Goal: Task Accomplishment & Management: Manage account settings

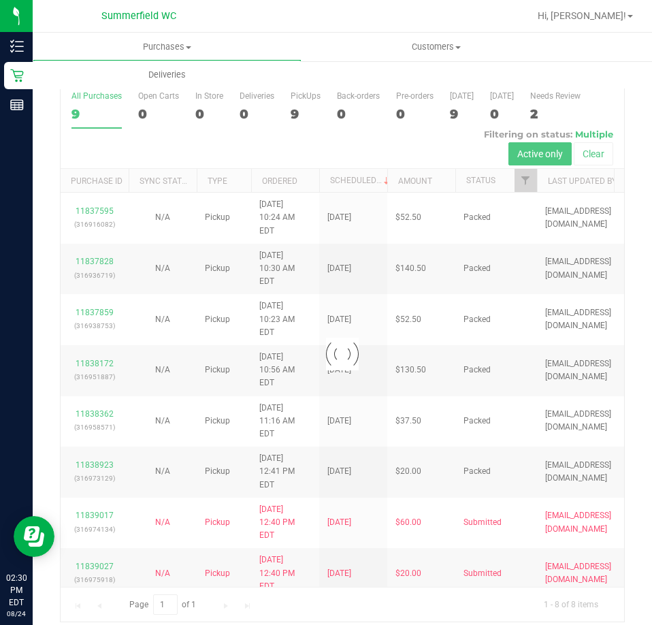
scroll to position [31, 0]
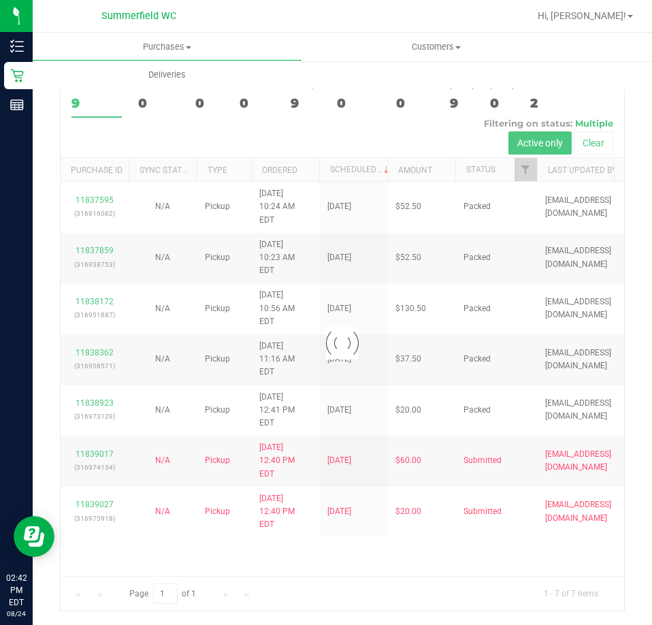
click at [419, 491] on div at bounding box center [343, 343] width 564 height 536
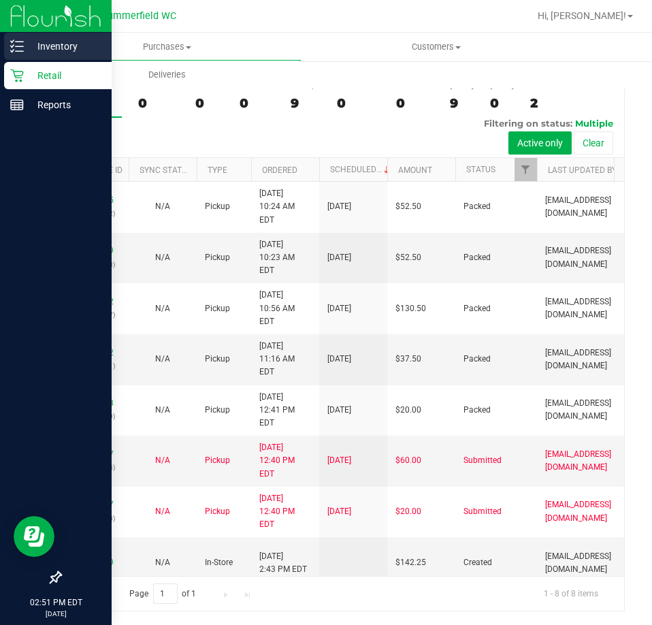
click at [24, 41] on p "Inventory" at bounding box center [65, 46] width 82 height 16
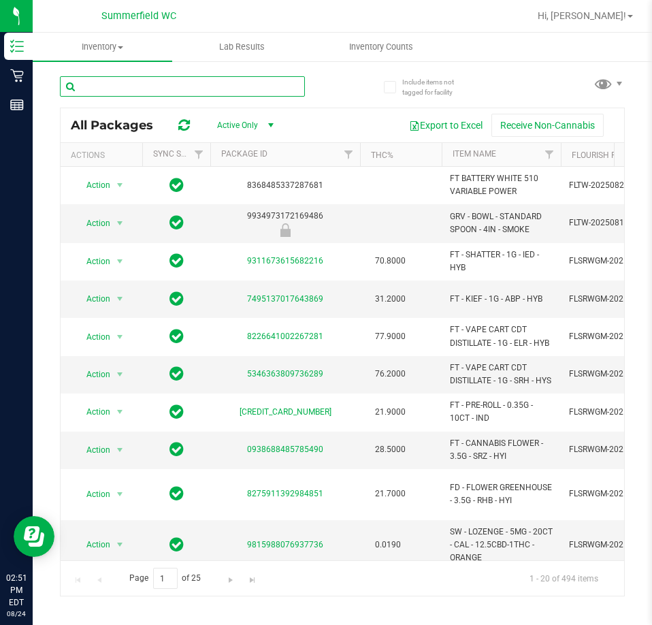
click at [146, 89] on input "text" at bounding box center [182, 86] width 245 height 20
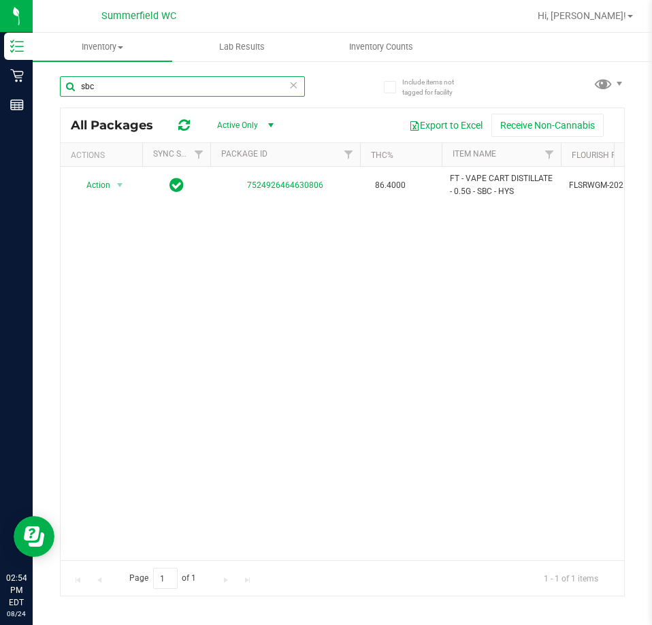
drag, startPoint x: 113, startPoint y: 82, endPoint x: 38, endPoint y: 104, distance: 77.8
click at [40, 102] on div "Include items not tagged for facility sbc All Packages Active Only Active Only …" at bounding box center [343, 267] width 620 height 415
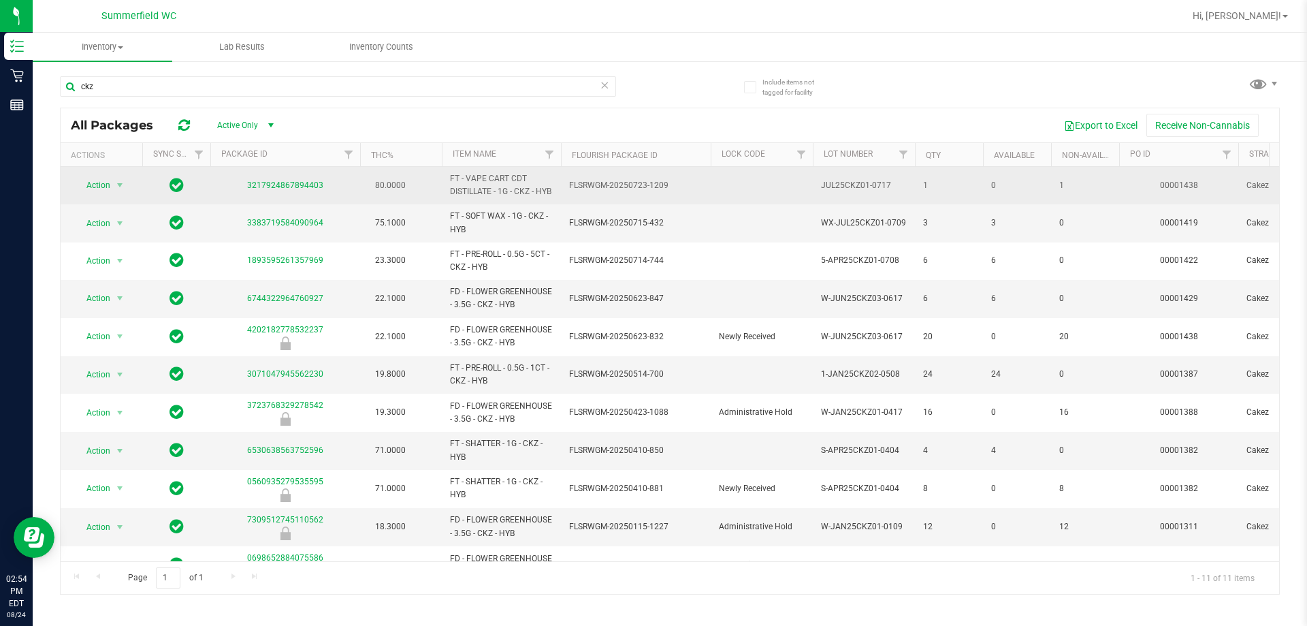
drag, startPoint x: 930, startPoint y: 184, endPoint x: 1002, endPoint y: 184, distance: 72.2
click at [652, 184] on td "0" at bounding box center [1017, 185] width 68 height 37
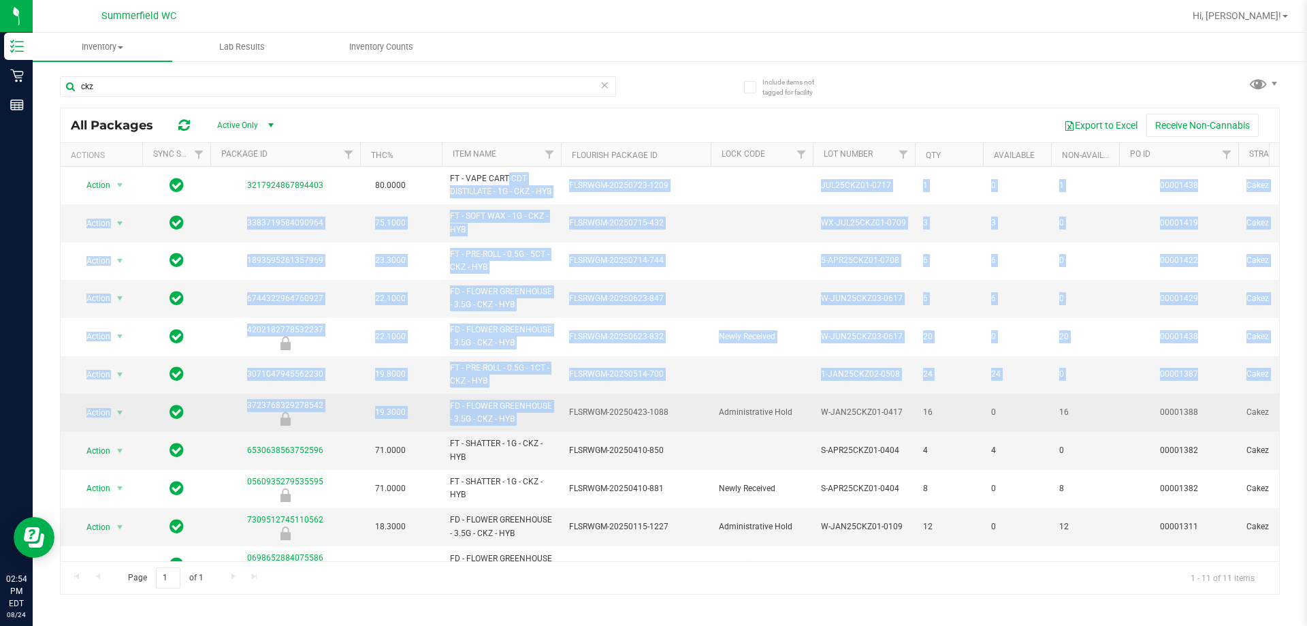
drag, startPoint x: 468, startPoint y: 182, endPoint x: 616, endPoint y: 409, distance: 270.1
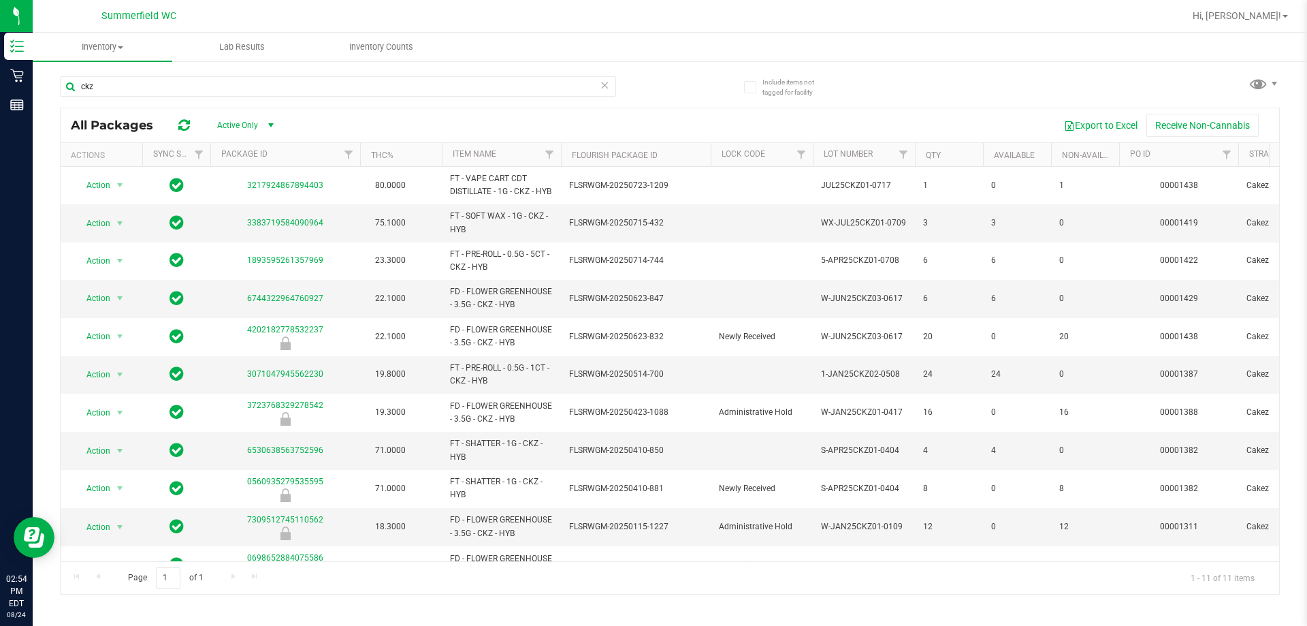
click at [511, 154] on th "Item Name" at bounding box center [501, 155] width 119 height 24
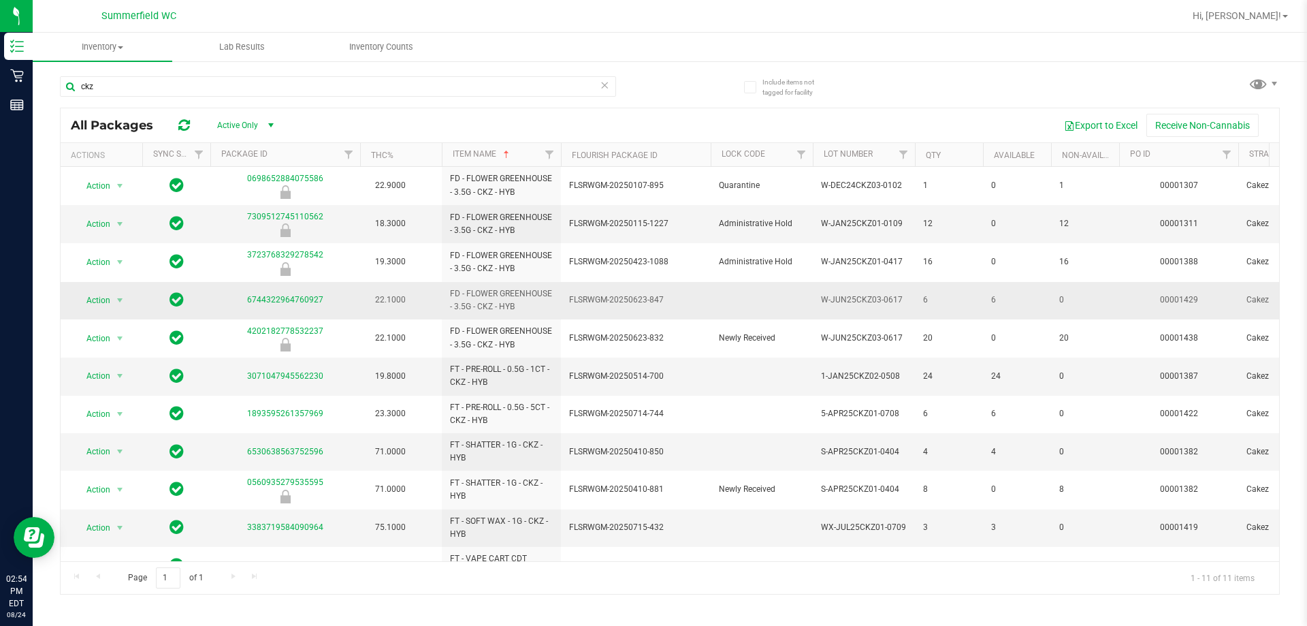
scroll to position [46, 0]
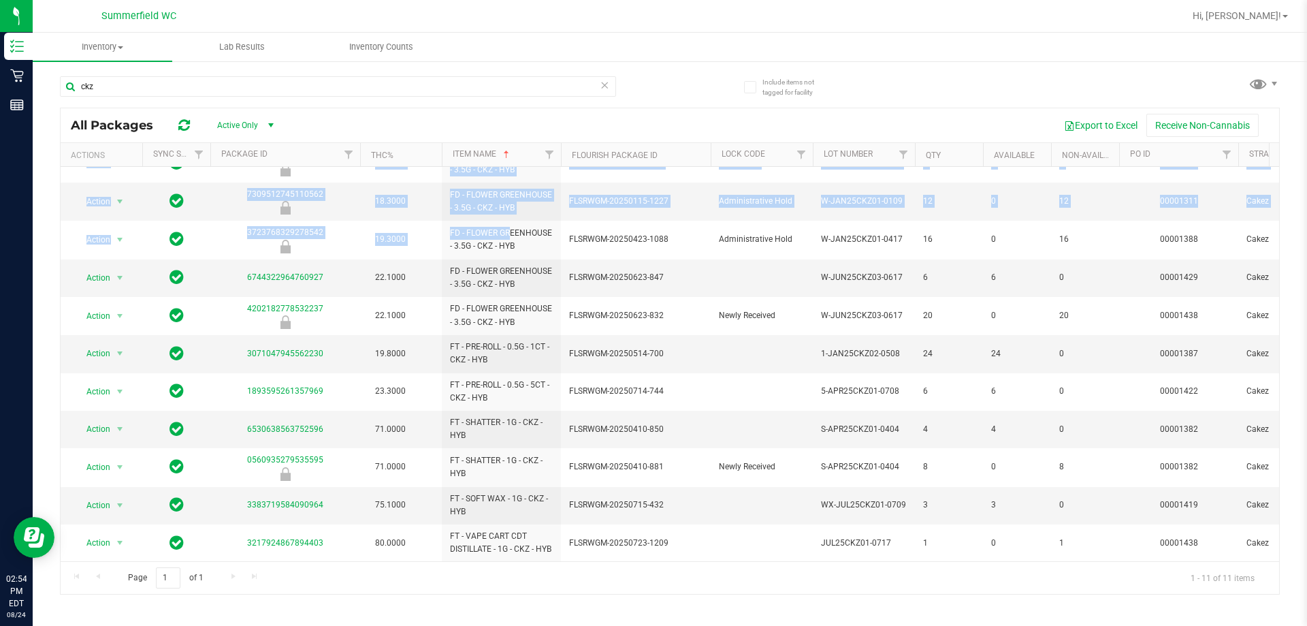
drag, startPoint x: 480, startPoint y: 209, endPoint x: 520, endPoint y: 554, distance: 347.6
click at [520, 554] on div "Action Action Global inventory Package audit log Print package label Print prod…" at bounding box center [670, 364] width 1219 height 394
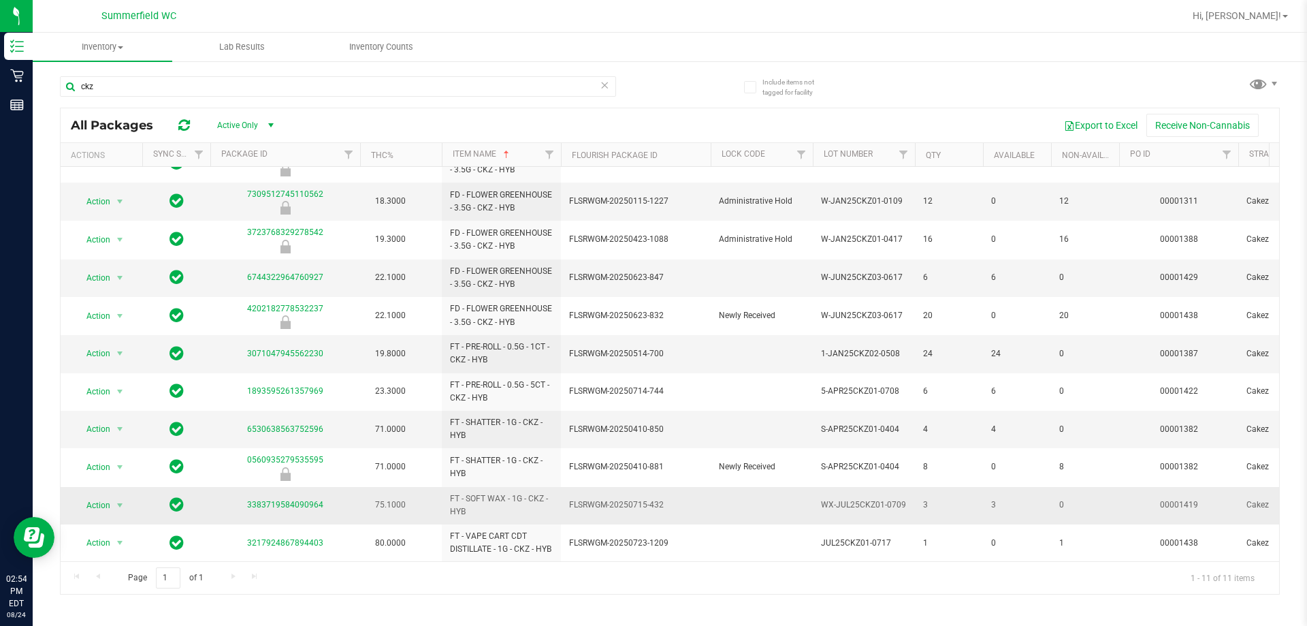
click at [526, 487] on td "FT - SOFT WAX - 1G - CKZ - HYB" at bounding box center [501, 505] width 119 height 37
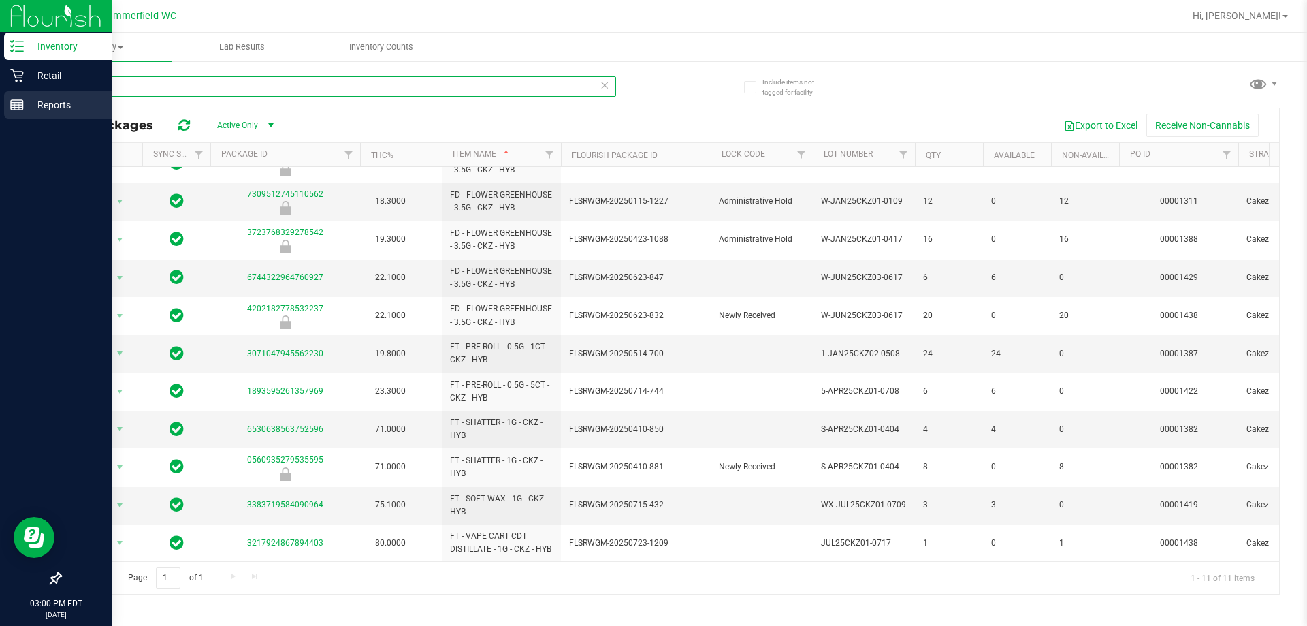
drag, startPoint x: 133, startPoint y: 86, endPoint x: 0, endPoint y: 96, distance: 133.9
click at [0, 96] on div "Inventory Retail Reports 03:00 PM EDT 08/24/2025 08/24 Summerfield WC Hi, Dane!…" at bounding box center [653, 313] width 1307 height 626
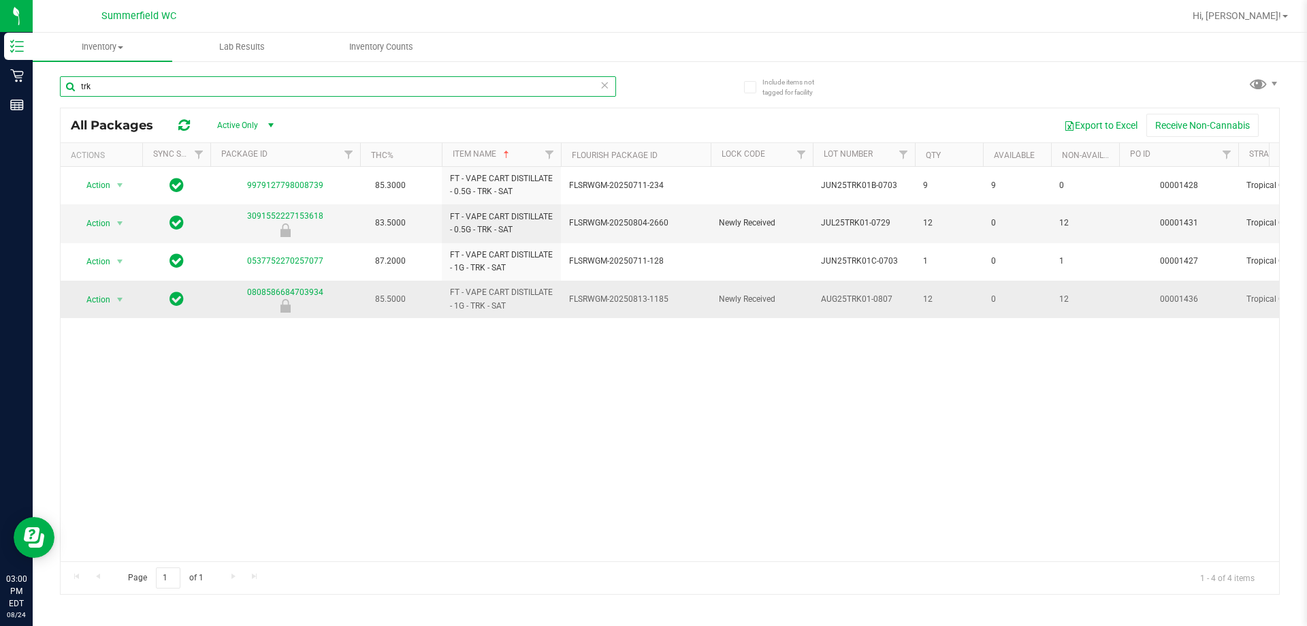
type input "trk"
drag, startPoint x: 533, startPoint y: 312, endPoint x: 468, endPoint y: 309, distance: 65.4
click at [468, 309] on span "FT - VAPE CART DISTILLATE - 1G - TRK - SAT" at bounding box center [501, 299] width 103 height 26
click at [509, 343] on div "Action Action Global inventory Package audit log Print package label Print prod…" at bounding box center [670, 364] width 1219 height 394
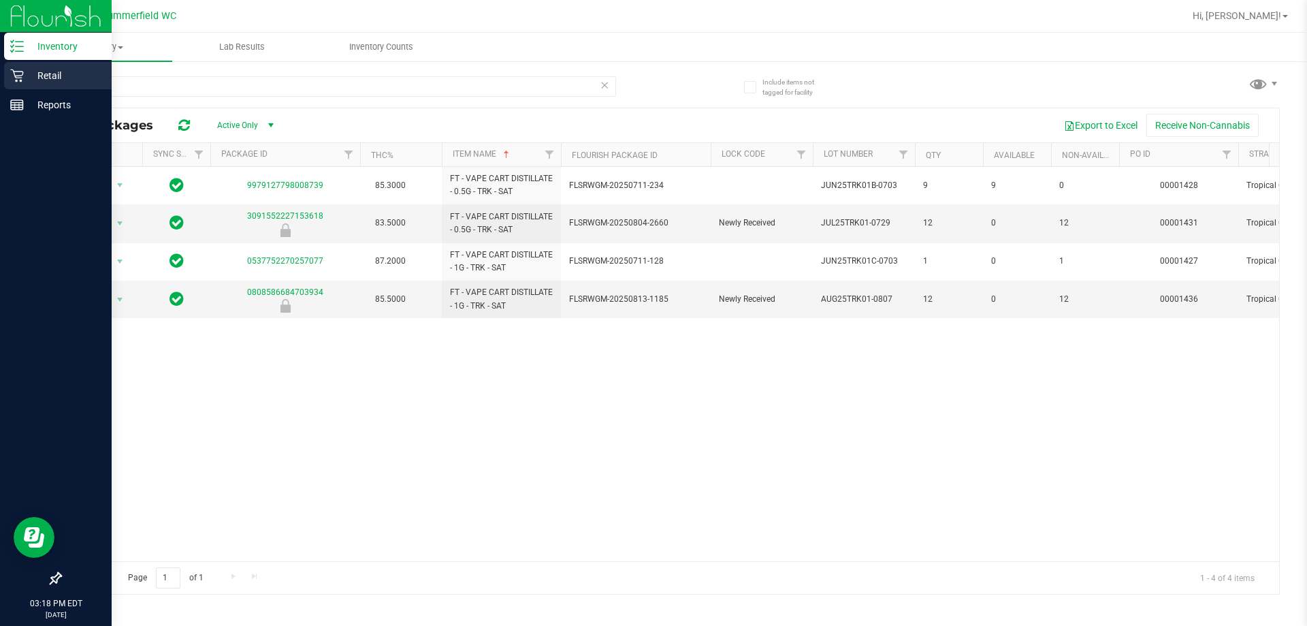
click at [13, 76] on icon at bounding box center [17, 76] width 14 height 14
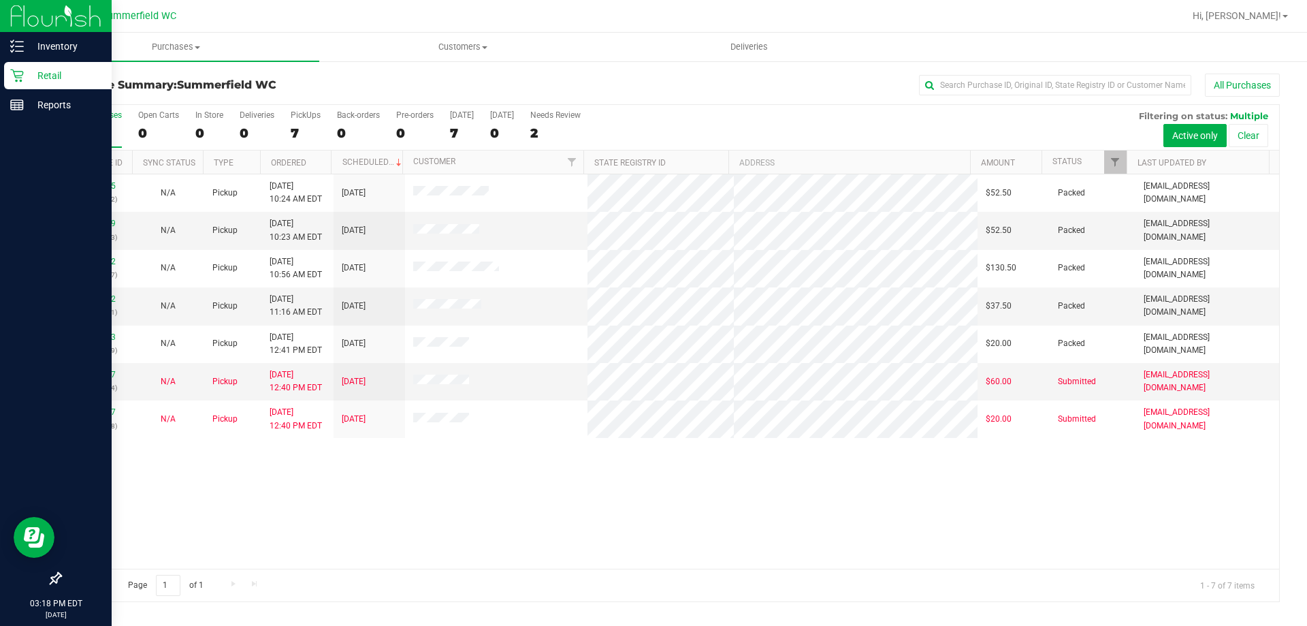
click at [23, 73] on icon at bounding box center [16, 75] width 13 height 13
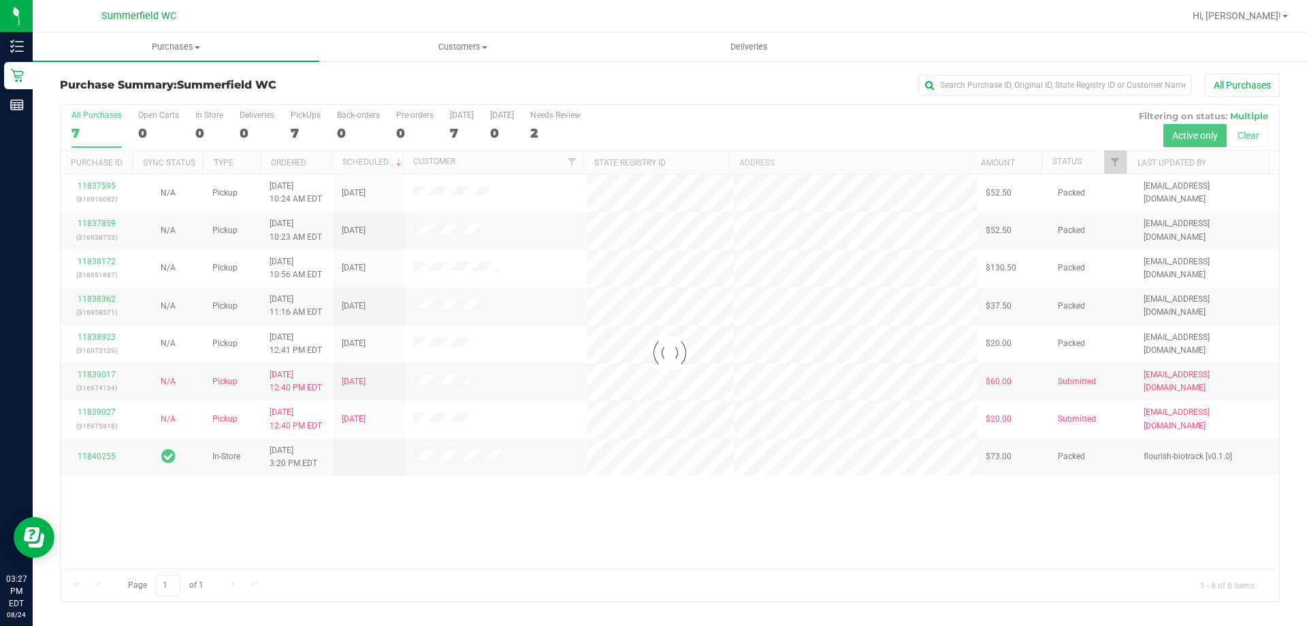
click at [652, 274] on div at bounding box center [670, 353] width 1219 height 496
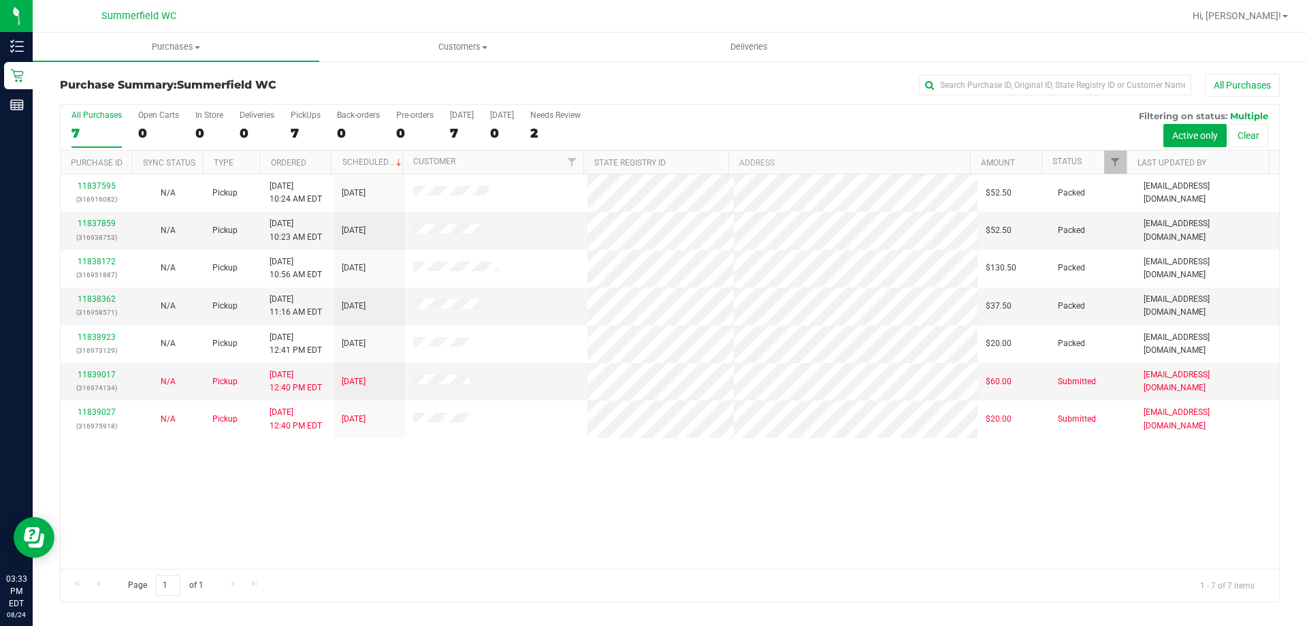
click at [652, 462] on div "11837595 (316916082) N/A Pickup 8/24/2025 10:24 AM EDT 8/24/2025 $52.50 Packed …" at bounding box center [670, 371] width 1219 height 394
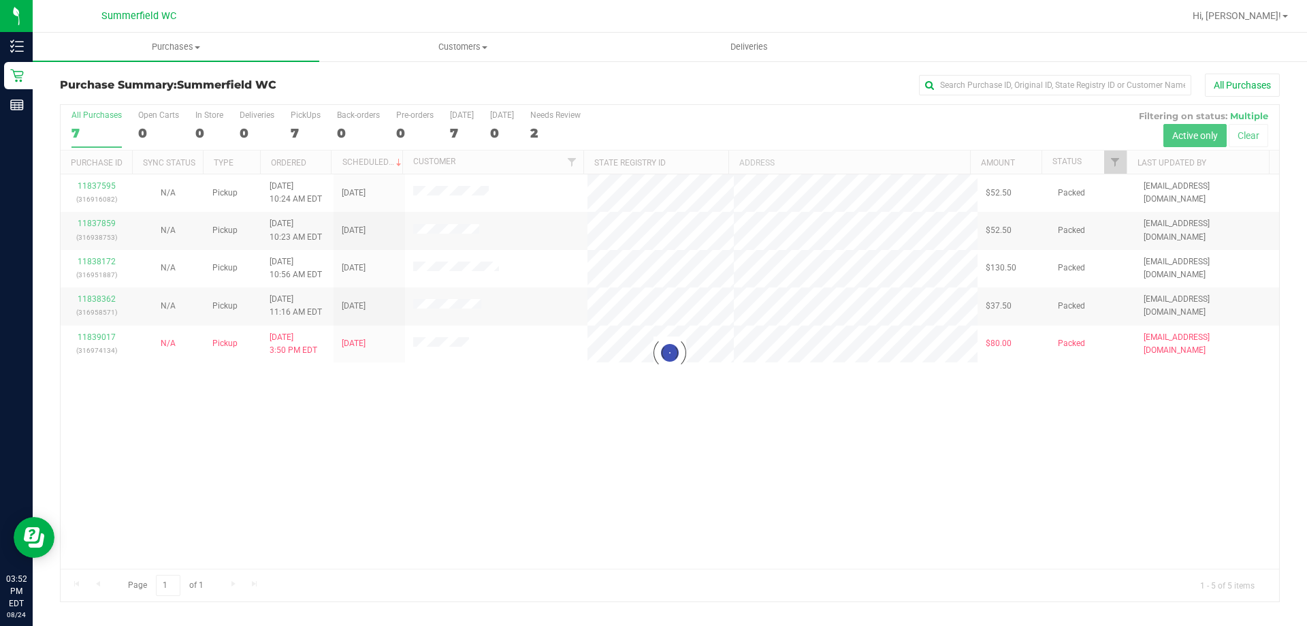
click at [507, 491] on div at bounding box center [670, 353] width 1219 height 496
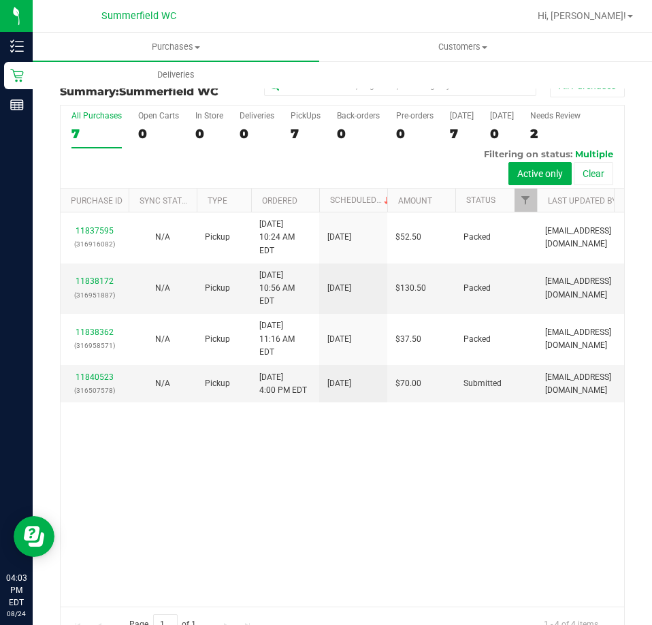
click at [400, 385] on div "11837595 (316916082) N/A Pickup 8/24/2025 10:24 AM EDT 8/24/2025 $52.50 Packed …" at bounding box center [343, 409] width 564 height 394
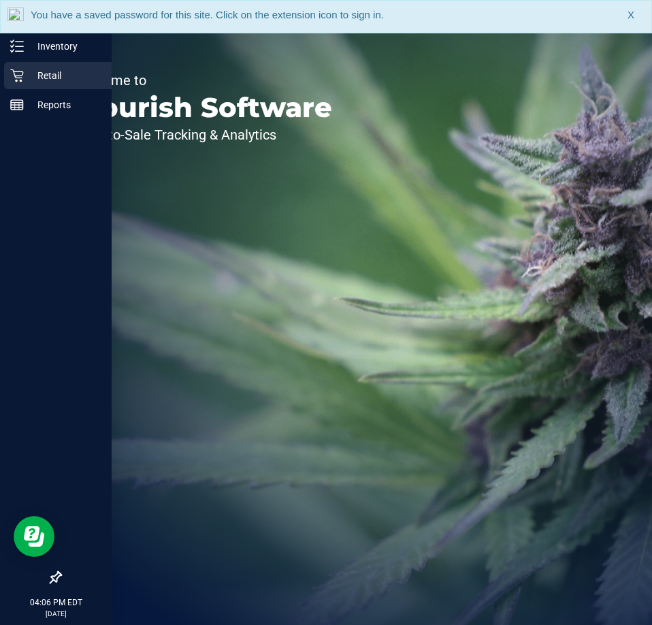
click at [27, 80] on p "Retail" at bounding box center [65, 75] width 82 height 16
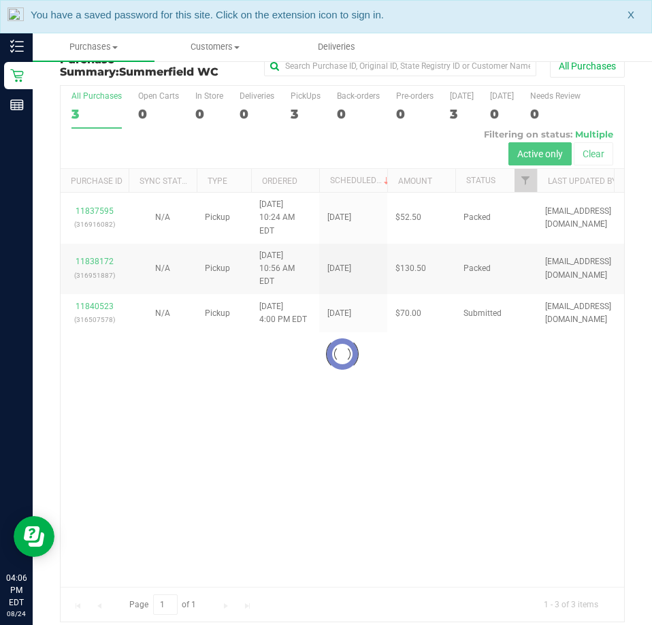
scroll to position [31, 0]
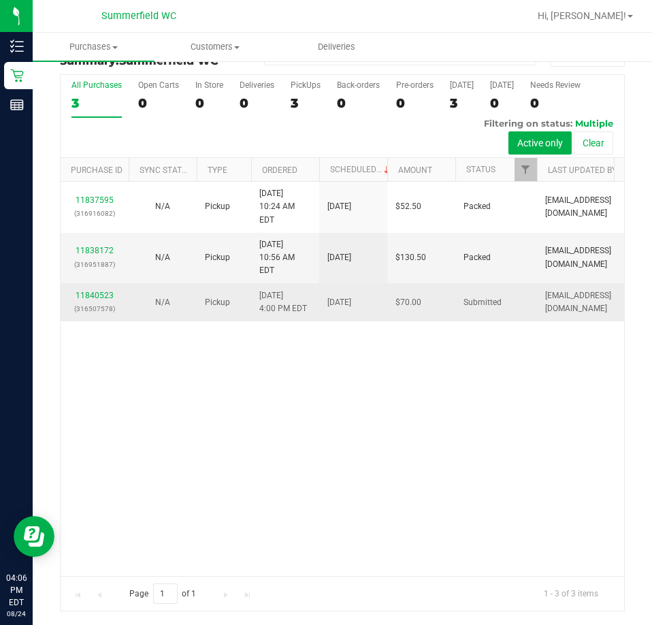
click at [91, 289] on div "11840523 (316507578)" at bounding box center [95, 302] width 52 height 26
click at [89, 283] on td "11840523 (316507578)" at bounding box center [95, 301] width 68 height 37
click at [97, 291] on link "11840523" at bounding box center [95, 296] width 38 height 10
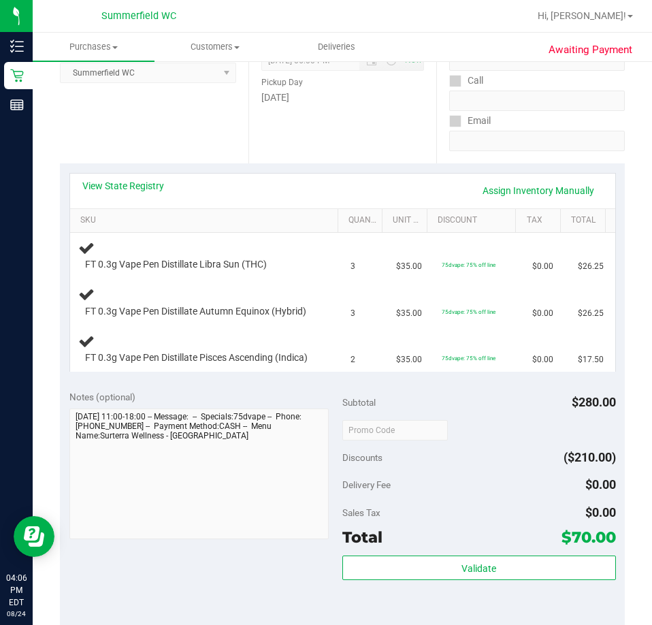
scroll to position [204, 0]
click at [138, 186] on link "View State Registry" at bounding box center [123, 185] width 82 height 14
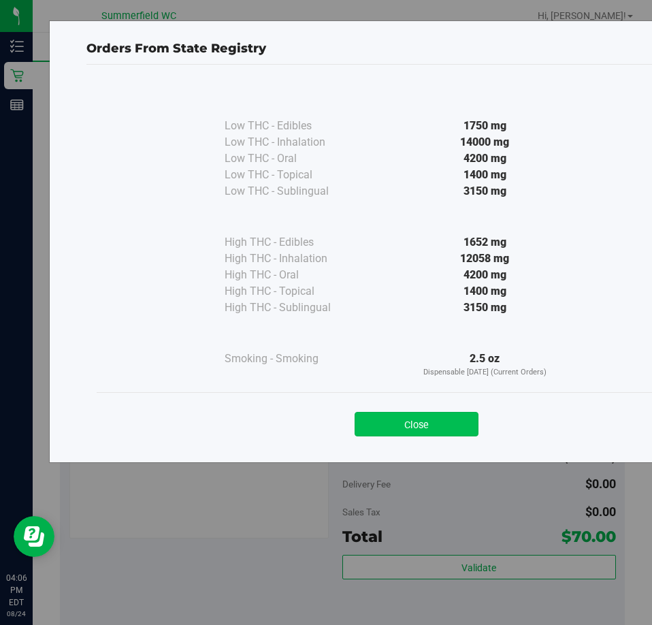
click at [422, 417] on button "Close" at bounding box center [417, 424] width 124 height 25
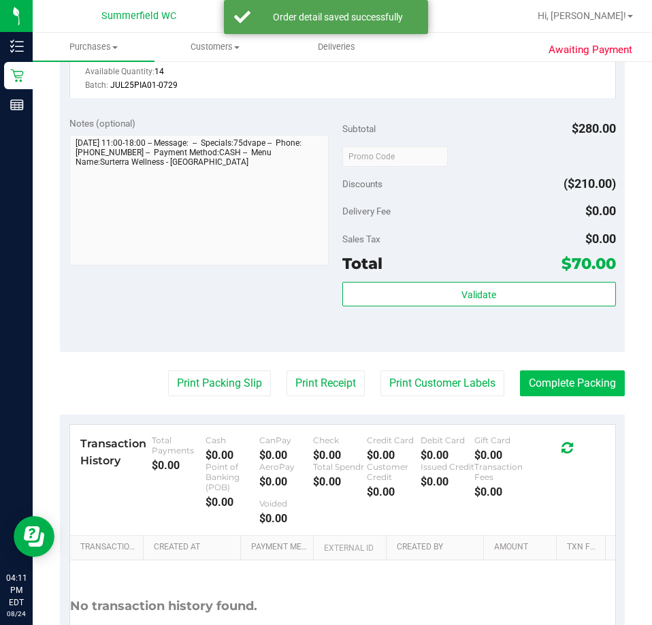
scroll to position [765, 0]
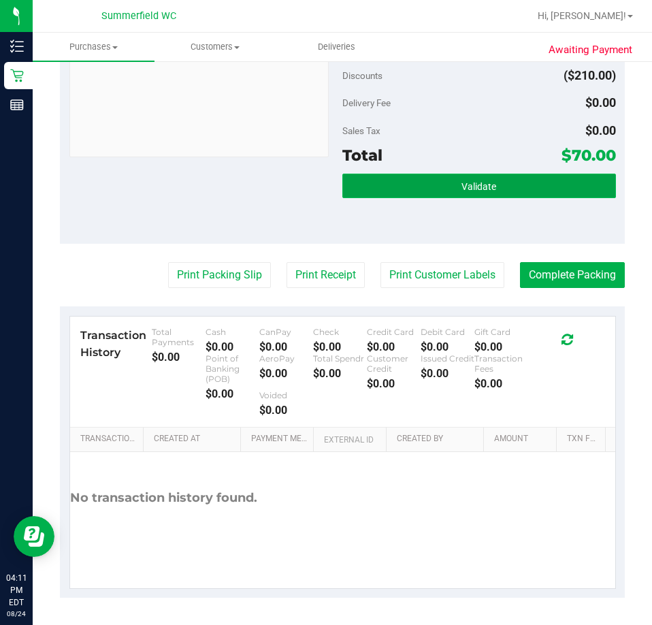
click at [528, 183] on button "Validate" at bounding box center [480, 186] width 274 height 25
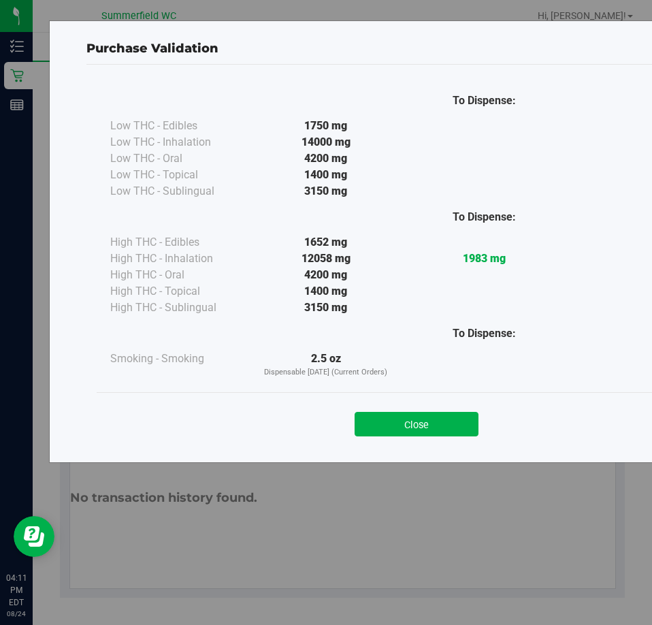
click at [425, 403] on div "Close" at bounding box center [417, 420] width 620 height 34
click at [421, 434] on button "Close" at bounding box center [417, 424] width 124 height 25
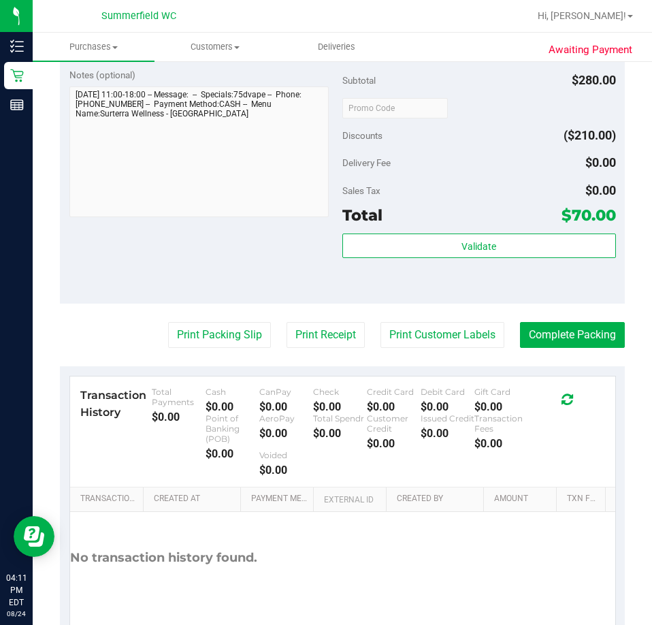
scroll to position [560, 0]
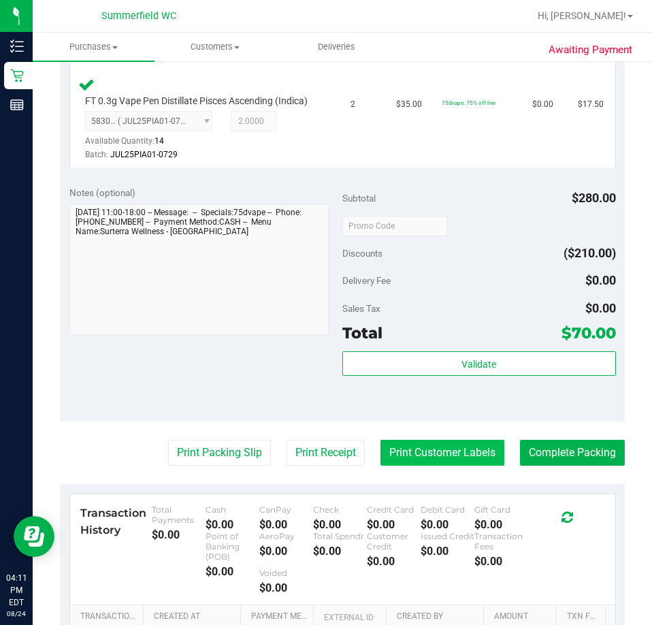
click at [400, 466] on button "Print Customer Labels" at bounding box center [443, 453] width 124 height 26
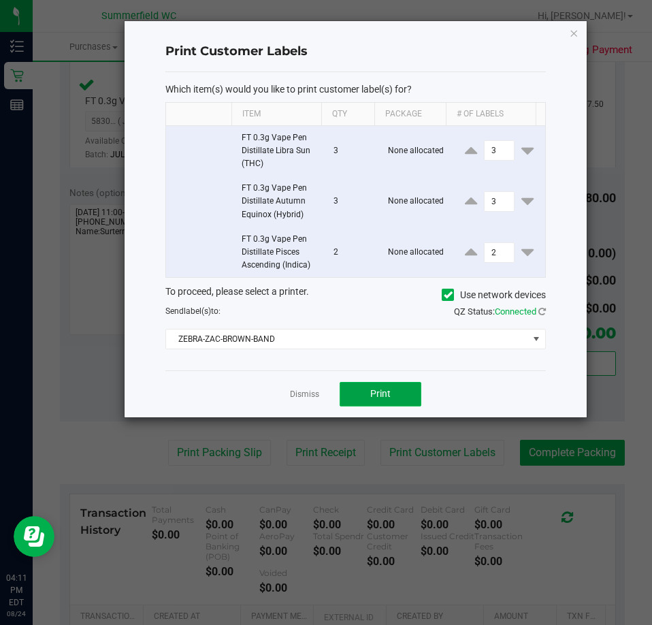
click at [356, 394] on button "Print" at bounding box center [381, 394] width 82 height 25
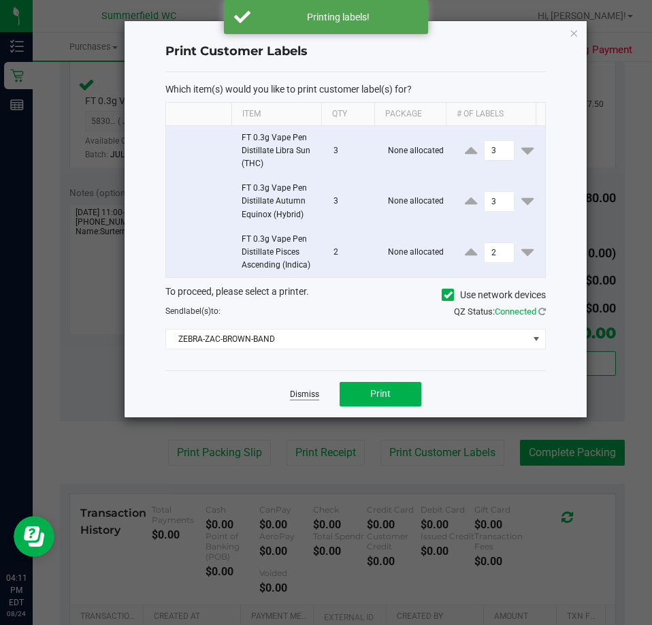
click at [306, 396] on link "Dismiss" at bounding box center [304, 395] width 29 height 12
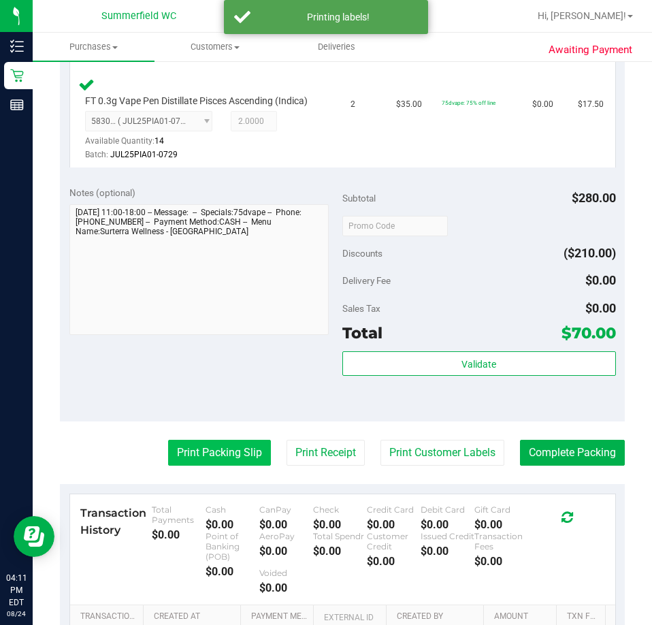
click at [244, 466] on button "Print Packing Slip" at bounding box center [219, 453] width 103 height 26
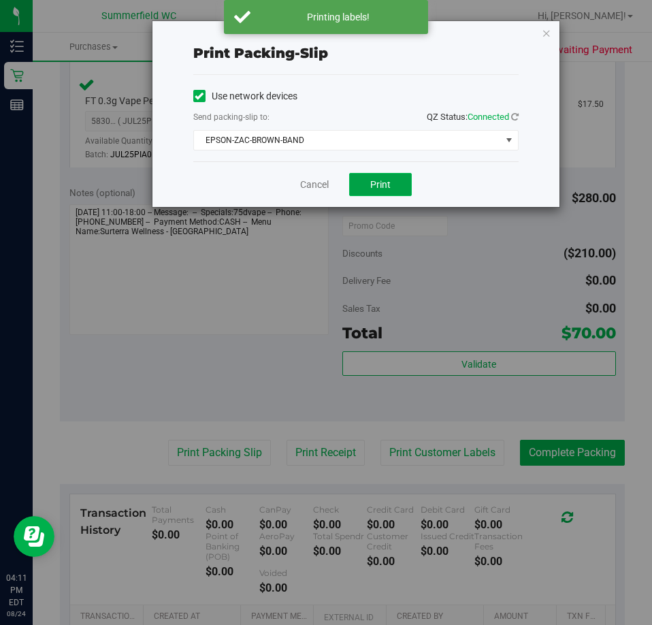
click at [377, 192] on button "Print" at bounding box center [380, 184] width 63 height 23
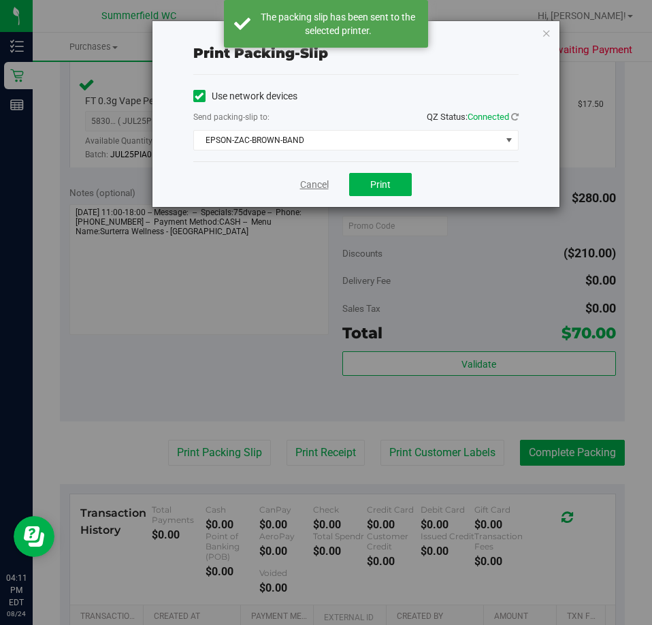
click at [313, 183] on link "Cancel" at bounding box center [314, 185] width 29 height 14
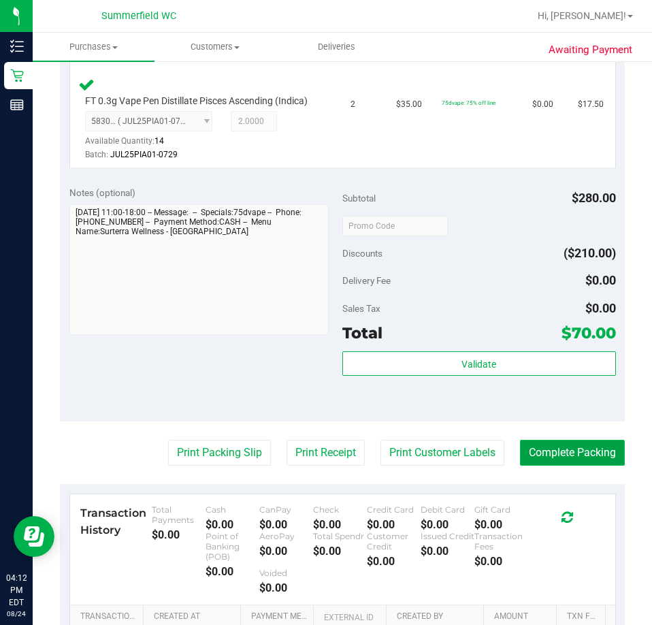
click at [541, 466] on button "Complete Packing" at bounding box center [572, 453] width 105 height 26
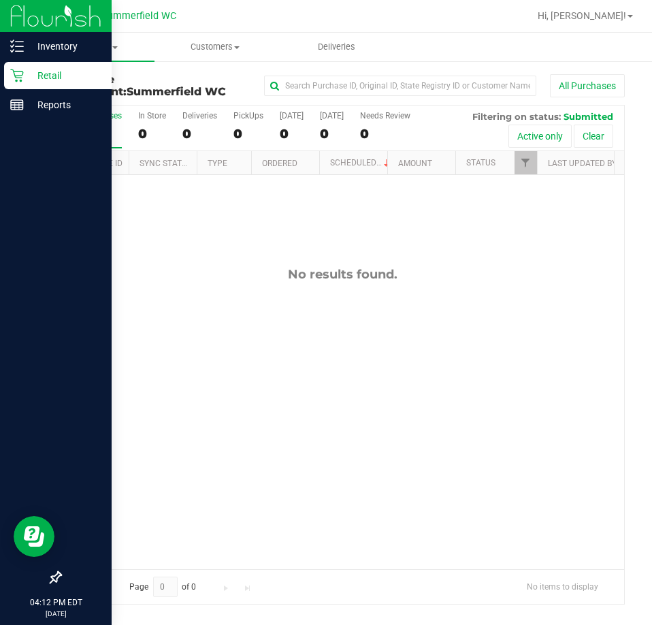
click at [17, 72] on icon at bounding box center [17, 76] width 14 height 14
